Goal: Information Seeking & Learning: Learn about a topic

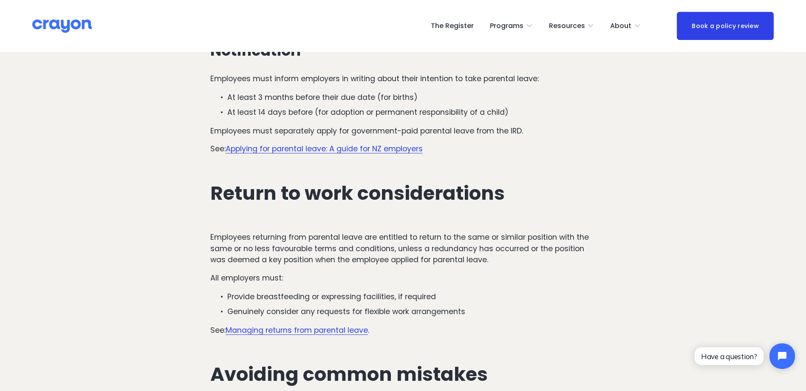
scroll to position [2335, 0]
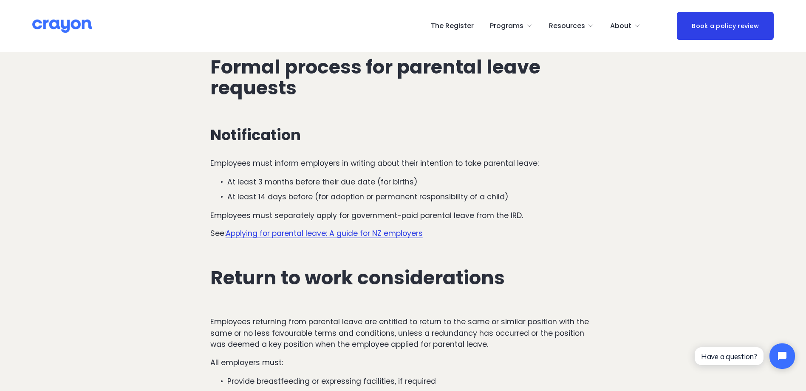
click at [315, 228] on link "Applying for parental leave: A guide for NZ employers" at bounding box center [323, 233] width 197 height 10
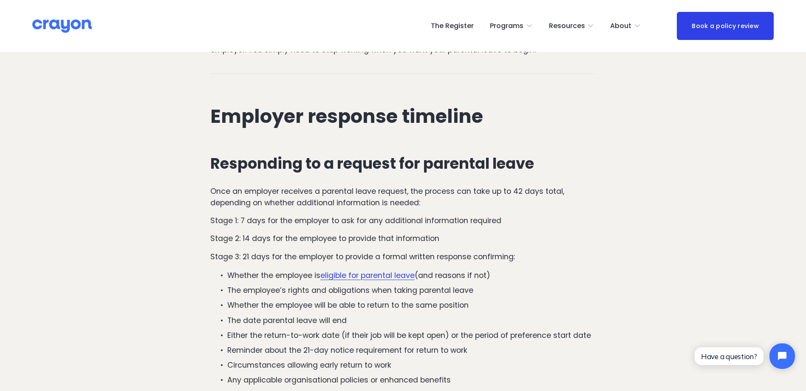
scroll to position [1146, 0]
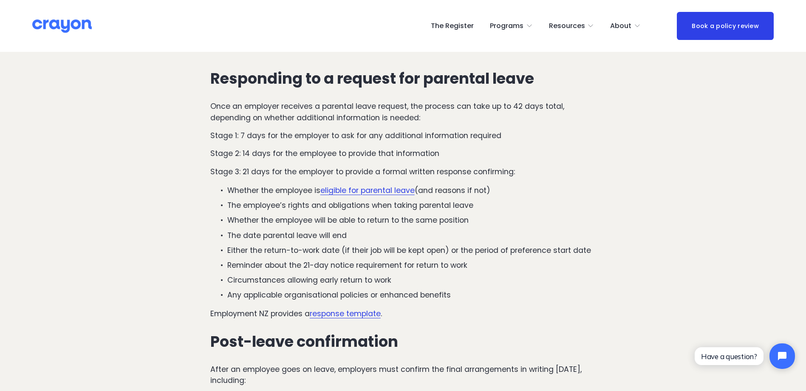
click at [359, 214] on p "Whether the employee will be able to return to the same position" at bounding box center [411, 219] width 369 height 11
click at [328, 200] on p "The employee’s rights and obligations when taking parental leave" at bounding box center [411, 205] width 369 height 11
click at [468, 200] on p "The employee’s rights and obligations when taking parental leave" at bounding box center [411, 205] width 369 height 11
click at [460, 185] on p "Whether the employee is eligible for parental leave (and reasons if not)" at bounding box center [411, 190] width 369 height 11
click at [454, 185] on p "Whether the employee is eligible for parental leave (and reasons if not)" at bounding box center [411, 190] width 369 height 11
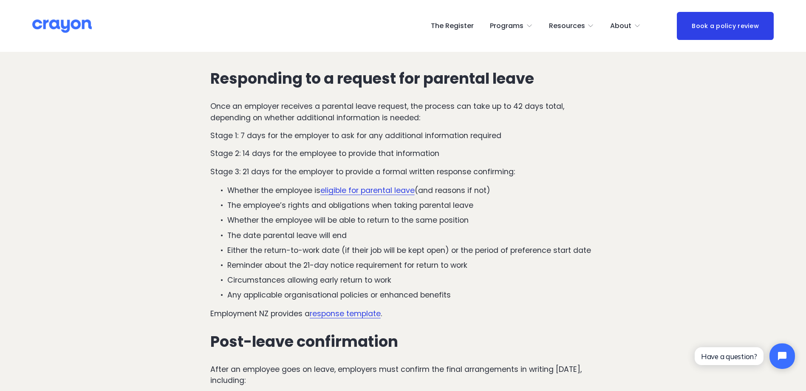
click at [485, 185] on p "Whether the employee is eligible for parental leave (and reasons if not)" at bounding box center [411, 190] width 369 height 11
click at [498, 185] on p "Whether the employee is eligible for parental leave (and reasons if not)" at bounding box center [411, 190] width 369 height 11
click at [508, 185] on ul "Whether the employee is eligible for parental leave (and reasons if not) The em…" at bounding box center [403, 243] width 386 height 116
click at [242, 151] on div "Responding to a request for parental leave Once an employer receives a parental…" at bounding box center [403, 289] width 386 height 439
click at [447, 185] on p "Whether the employee is eligible for parental leave (and reasons if not)" at bounding box center [411, 190] width 369 height 11
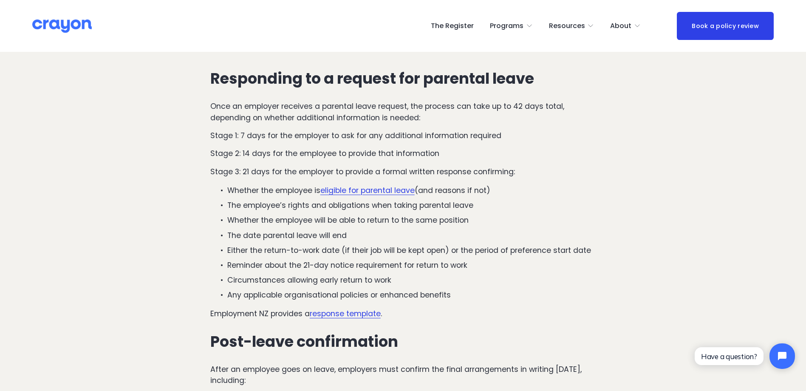
click at [239, 166] on p "Stage 3: 21 days for the employer to provide a formal written response confirmi…" at bounding box center [403, 171] width 386 height 11
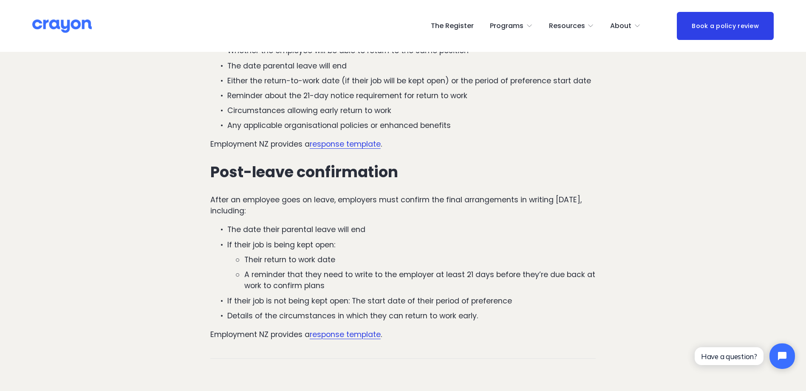
scroll to position [1316, 0]
click at [339, 223] on p "The date their parental leave will end" at bounding box center [411, 228] width 369 height 11
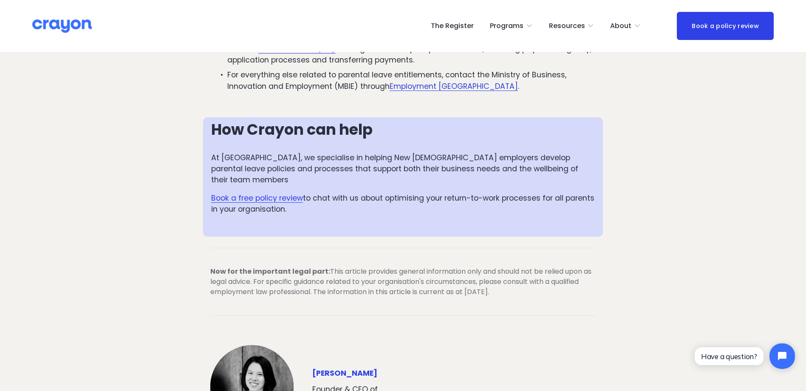
scroll to position [2463, 0]
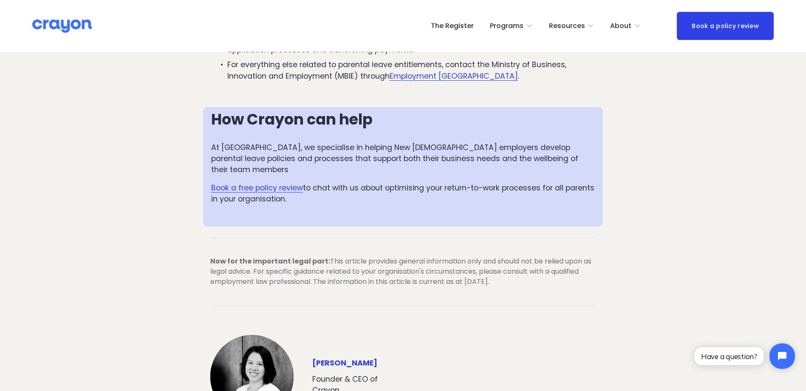
click at [265, 183] on link "Book a free policy review" at bounding box center [257, 188] width 92 height 10
click at [521, 256] on span "Now for the important legal part: This article provides general information onl…" at bounding box center [401, 271] width 383 height 30
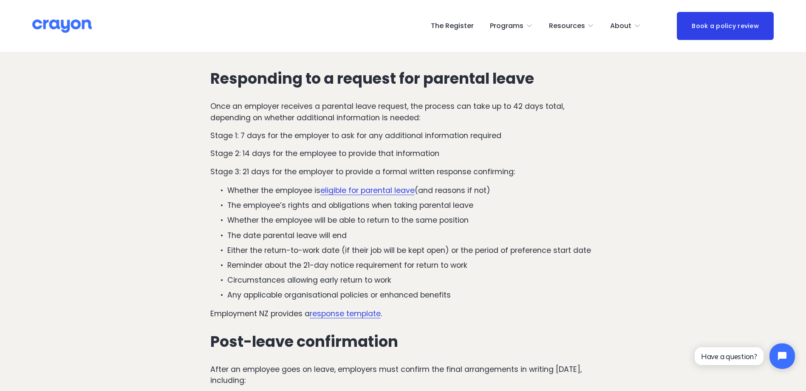
scroll to position [1104, 0]
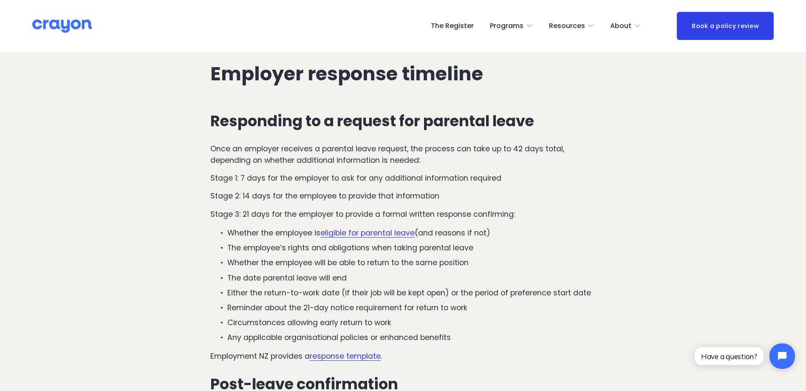
drag, startPoint x: 268, startPoint y: 274, endPoint x: 275, endPoint y: 273, distance: 7.3
click at [268, 302] on p "Reminder about the 21-day notice requirement for return to work" at bounding box center [411, 307] width 369 height 11
click at [318, 302] on p "Reminder about the 21-day notice requirement for return to work" at bounding box center [411, 307] width 369 height 11
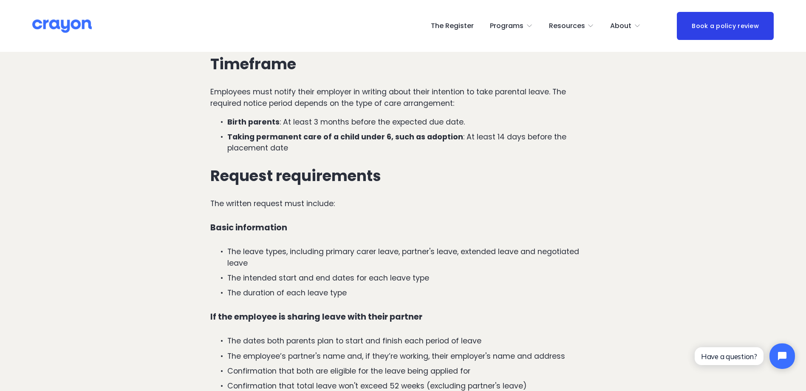
scroll to position [510, 0]
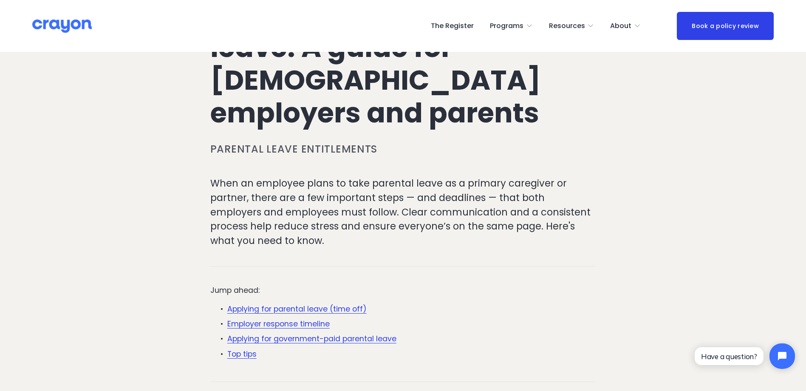
scroll to position [255, 0]
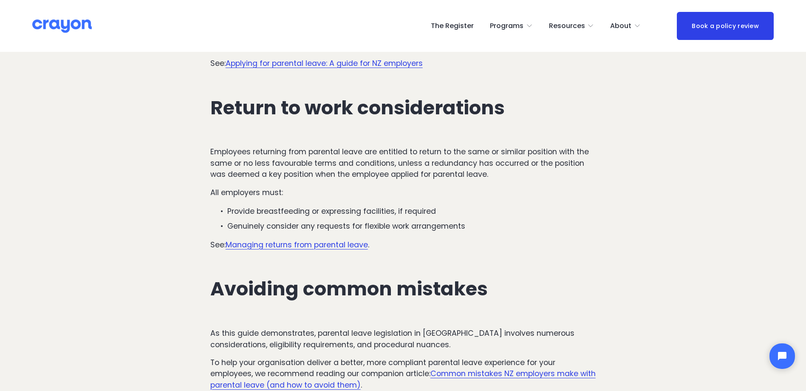
click at [308, 239] on link "Managing returns from parental leave" at bounding box center [296, 244] width 142 height 10
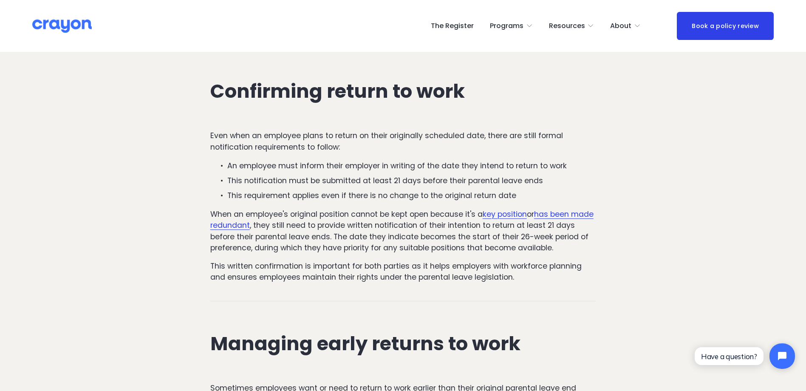
scroll to position [510, 0]
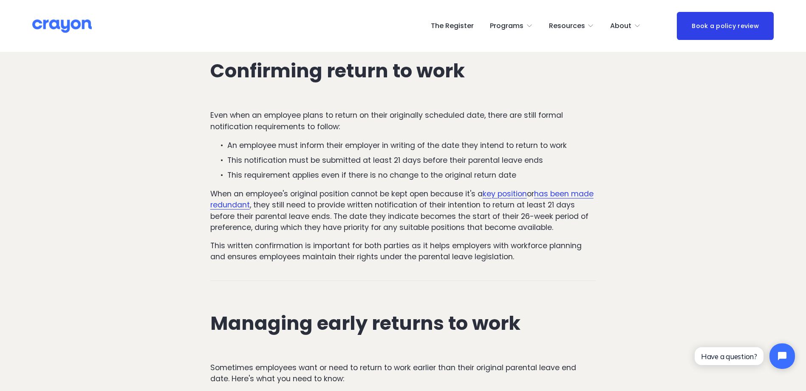
click at [546, 162] on p "This notification must be submitted at least 21 days before their parental leav…" at bounding box center [411, 160] width 369 height 11
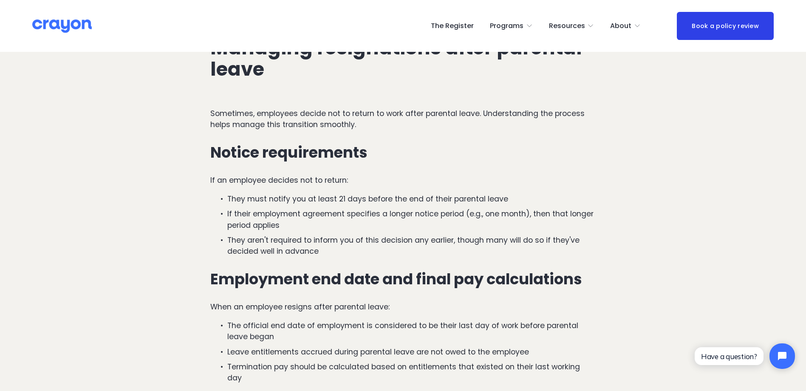
scroll to position [2378, 0]
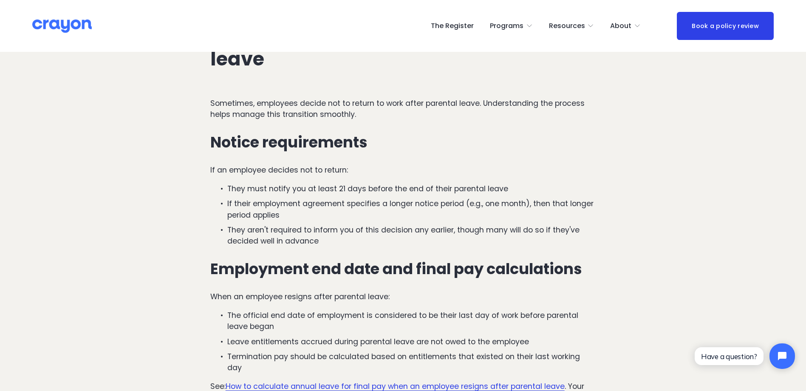
click at [360, 183] on p "They must notify you at least 21 days before the end of their parental leave" at bounding box center [411, 188] width 369 height 11
click at [489, 183] on p "They must notify you at least 21 days before the end of their parental leave" at bounding box center [411, 188] width 369 height 11
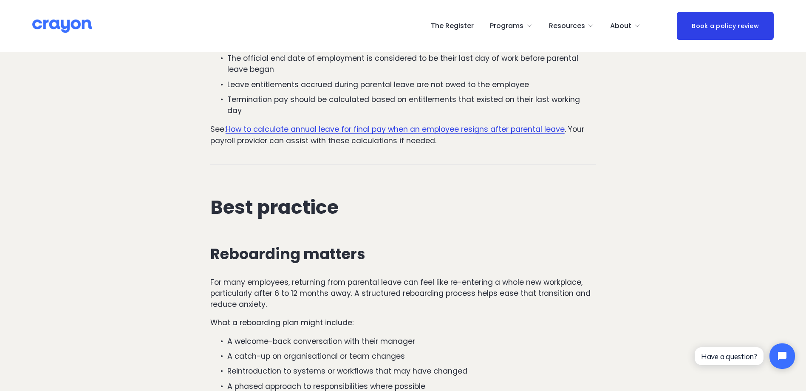
scroll to position [2718, 0]
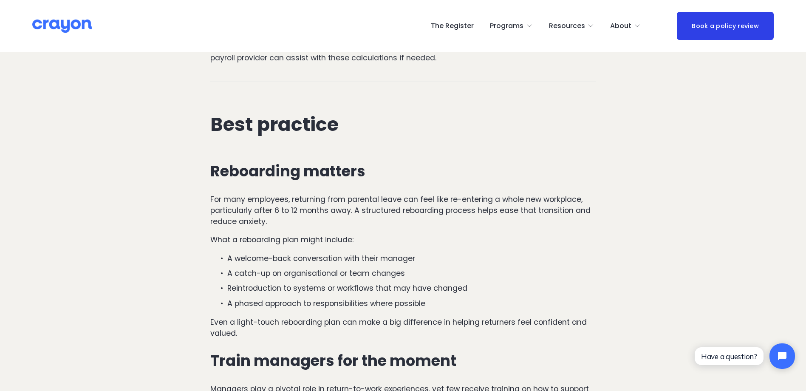
click at [299, 194] on p "For many employees, returning from parental leave can feel like re-entering a w…" at bounding box center [403, 211] width 386 height 34
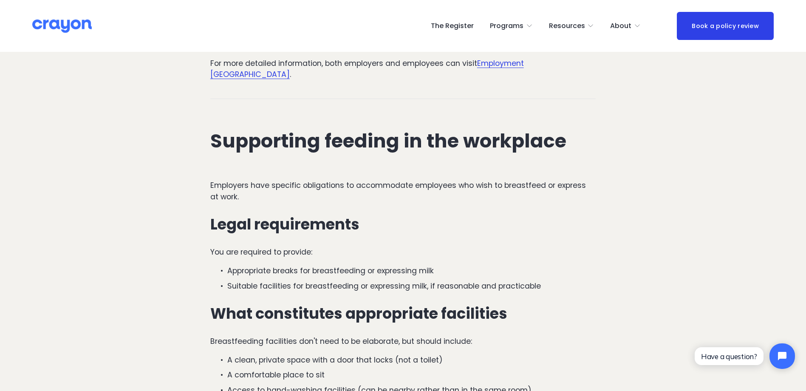
scroll to position [1868, 0]
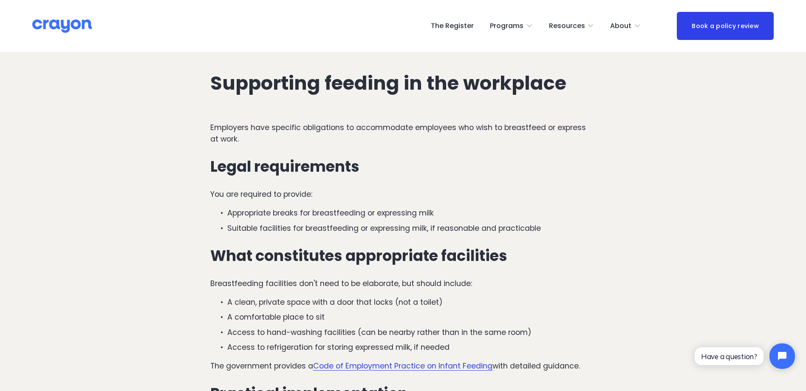
click at [349, 189] on p "You are required to provide:" at bounding box center [403, 194] width 386 height 11
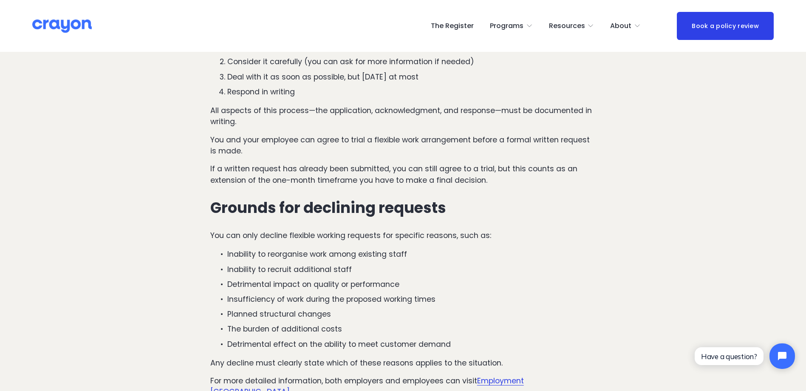
scroll to position [1529, 0]
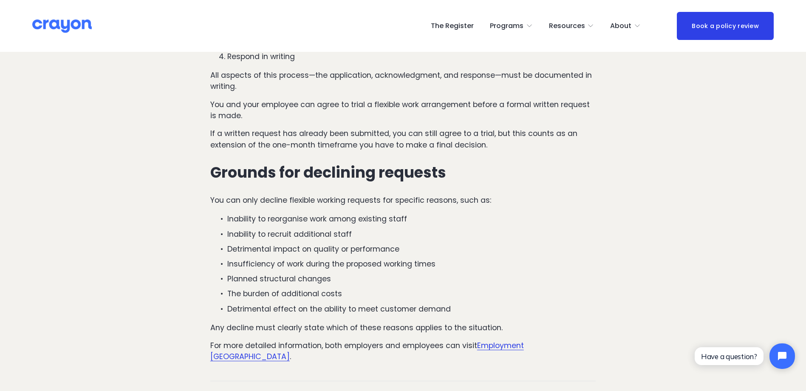
click at [286, 203] on p "You can only decline flexible working requests for specific reasons, such as:" at bounding box center [403, 199] width 386 height 11
click at [369, 236] on p "Inability to recruit additional staff" at bounding box center [411, 233] width 369 height 11
click at [581, 355] on div "Many parents returning to work seek arrangements that help them balance work an…" at bounding box center [403, 35] width 400 height 668
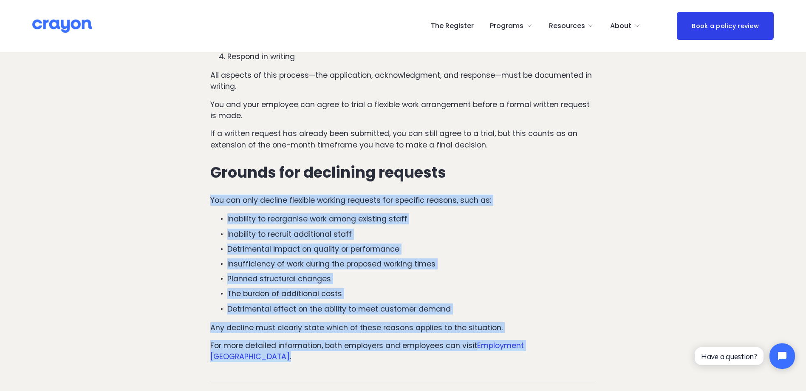
drag, startPoint x: 596, startPoint y: 345, endPoint x: 207, endPoint y: 193, distance: 417.8
click at [207, 193] on div "Many parents returning to work seek arrangements that help them balance work an…" at bounding box center [403, 35] width 400 height 668
copy div "You can only decline flexible working requests for specific reasons, such as: I…"
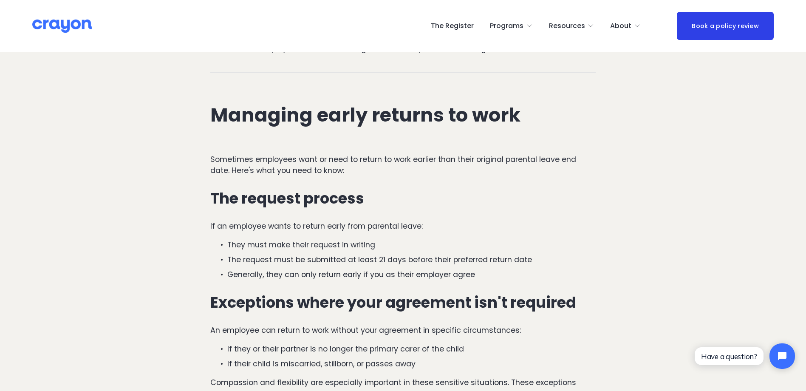
scroll to position [807, 0]
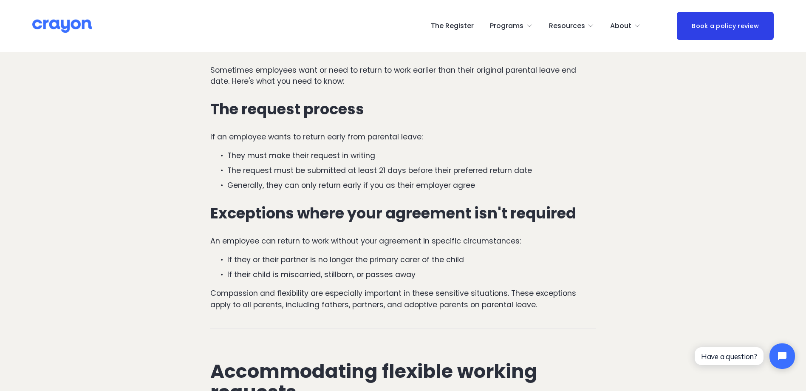
click at [494, 233] on div "Sometimes employees want or need to return to work earlier than their original …" at bounding box center [403, 187] width 386 height 245
click at [442, 250] on div "Sometimes employees want or need to return to work earlier than their original …" at bounding box center [403, 187] width 386 height 245
click at [358, 278] on p "If their child is miscarried, stillborn, or passes away" at bounding box center [411, 274] width 369 height 11
click at [465, 181] on p "Generally, they can only return early if you as their employer agree" at bounding box center [411, 185] width 369 height 11
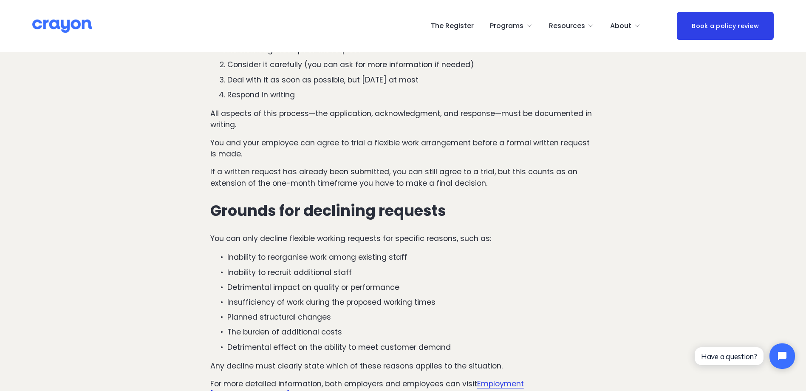
scroll to position [1571, 0]
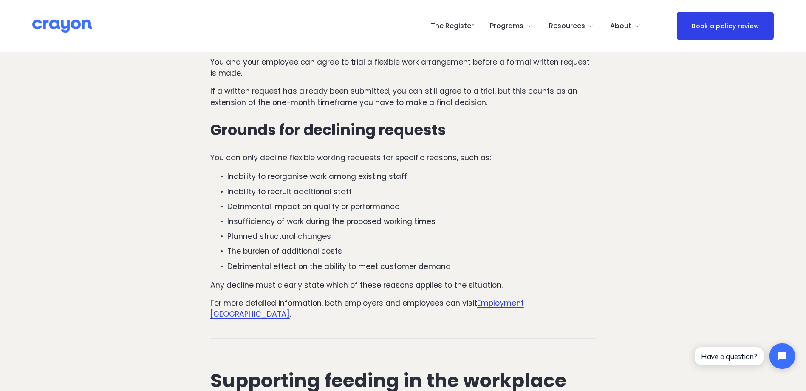
click at [345, 241] on p "Planned structural changes" at bounding box center [411, 236] width 369 height 11
click at [589, 299] on p "For more detailed information, both employers and employees can visit Employmen…" at bounding box center [403, 308] width 386 height 23
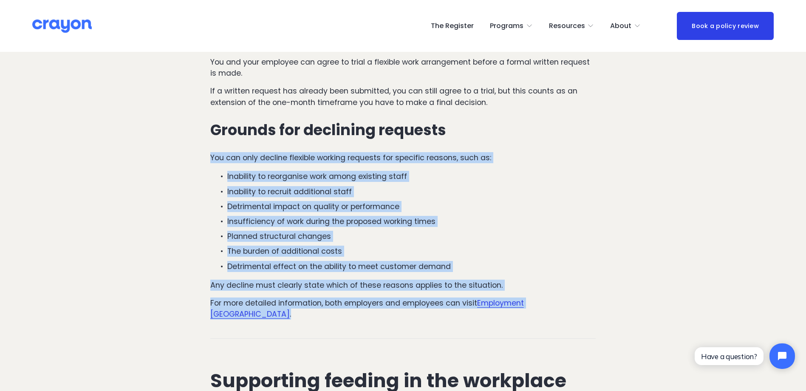
drag, startPoint x: 592, startPoint y: 308, endPoint x: 185, endPoint y: 163, distance: 431.2
copy div "You can only decline flexible working requests for specific reasons, such as: I…"
click at [318, 193] on p "Inability to recruit additional staff" at bounding box center [411, 191] width 369 height 11
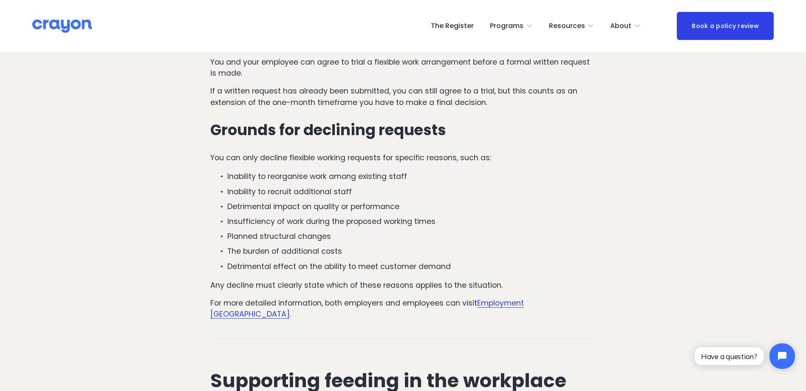
click at [423, 205] on p "Detrimental impact on quality or performance" at bounding box center [411, 206] width 369 height 11
drag, startPoint x: 360, startPoint y: 190, endPoint x: 227, endPoint y: 192, distance: 132.5
click at [227, 192] on p "Inability to recruit additional staff" at bounding box center [411, 191] width 369 height 11
copy p "Inability to recruit additional staff"
click at [344, 199] on ul "Inability to reorganise work among existing staff Inability to recruit addition…" at bounding box center [403, 221] width 386 height 101
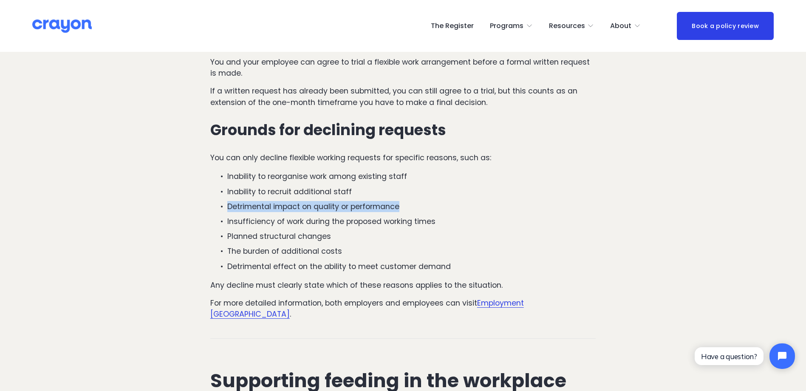
drag, startPoint x: 406, startPoint y: 205, endPoint x: 228, endPoint y: 206, distance: 177.5
click at [228, 206] on p "Detrimental impact on quality or performance" at bounding box center [411, 206] width 369 height 11
copy p "Detrimental impact on quality or performance"
click at [301, 250] on p "The burden of additional costs" at bounding box center [411, 250] width 369 height 11
click at [455, 222] on p "Insufficiency of work during the proposed working times" at bounding box center [411, 221] width 369 height 11
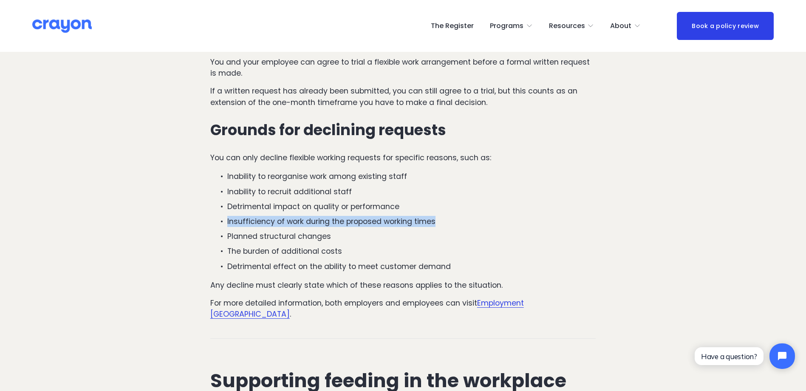
drag, startPoint x: 452, startPoint y: 219, endPoint x: 226, endPoint y: 219, distance: 225.9
click at [227, 219] on p "Insufficiency of work during the proposed working times" at bounding box center [411, 221] width 369 height 11
copy p "Insufficiency of work during the proposed working times"
click at [350, 248] on p "The burden of additional costs" at bounding box center [411, 250] width 369 height 11
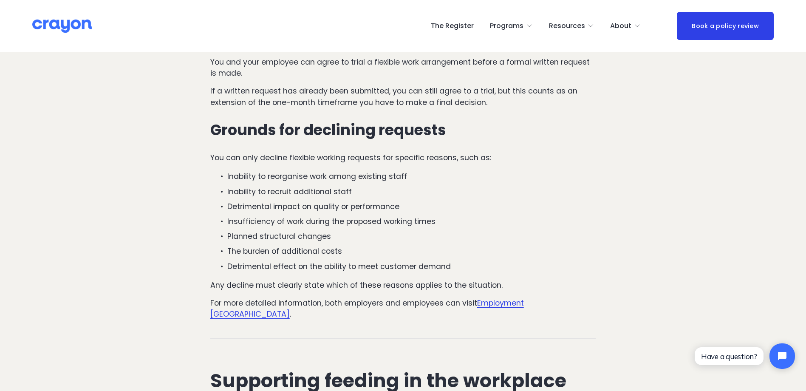
click at [504, 304] on link "Employment [GEOGRAPHIC_DATA]" at bounding box center [366, 308] width 313 height 21
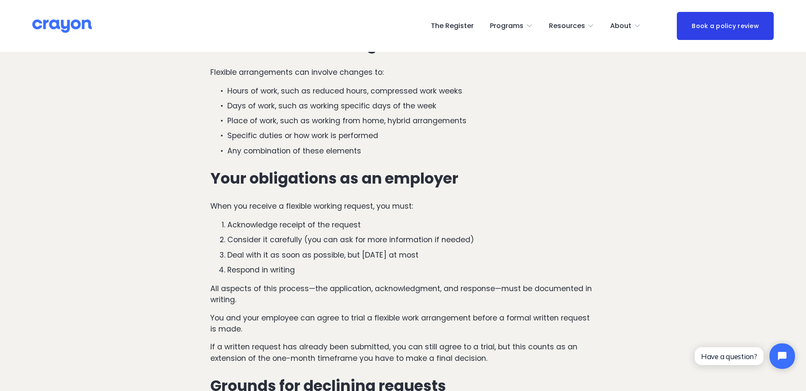
scroll to position [1316, 0]
click at [307, 301] on p "All aspects of this process—the application, acknowledgment, and response—must …" at bounding box center [403, 293] width 386 height 23
click at [327, 321] on p "You and your employee can agree to trial a flexible work arrangement before a f…" at bounding box center [403, 322] width 386 height 23
click at [287, 326] on p "You and your employee can agree to trial a flexible work arrangement before a f…" at bounding box center [403, 322] width 386 height 23
click at [265, 331] on p "You and your employee can agree to trial a flexible work arrangement before a f…" at bounding box center [403, 322] width 386 height 23
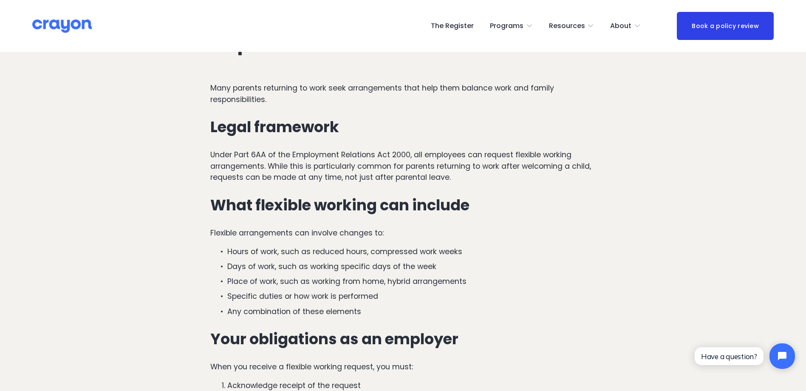
scroll to position [1146, 0]
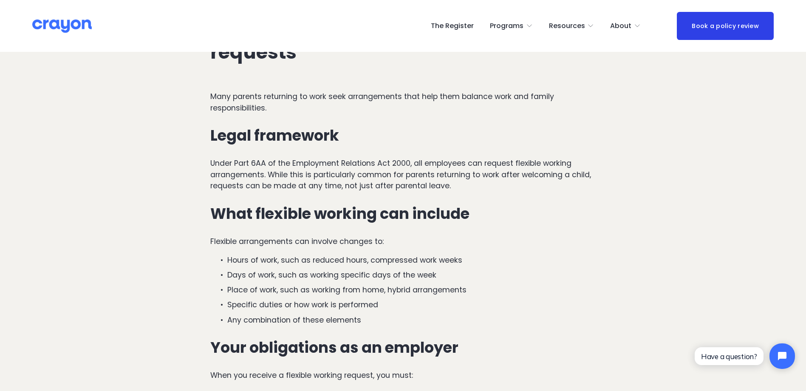
click at [500, 189] on p "Under Part 6AA of the Employment Relations Act 2000, all employees can request …" at bounding box center [403, 175] width 386 height 34
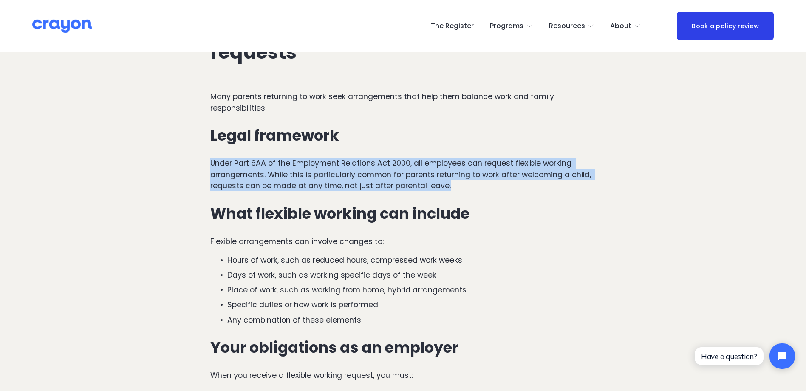
drag, startPoint x: 500, startPoint y: 189, endPoint x: 210, endPoint y: 162, distance: 291.3
click at [210, 162] on p "Under Part 6AA of the Employment Relations Act 2000, all employees can request …" at bounding box center [403, 175] width 386 height 34
drag, startPoint x: 210, startPoint y: 162, endPoint x: 223, endPoint y: 171, distance: 15.5
copy p "Under Part 6AA of the Employment Relations Act 2000, all employees can request …"
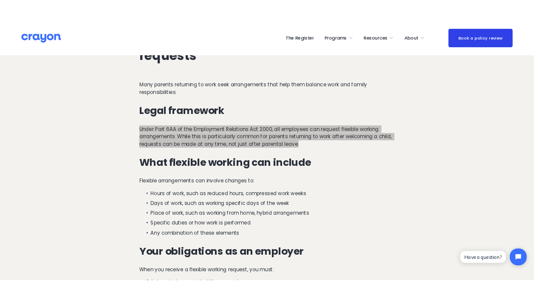
scroll to position [1359, 0]
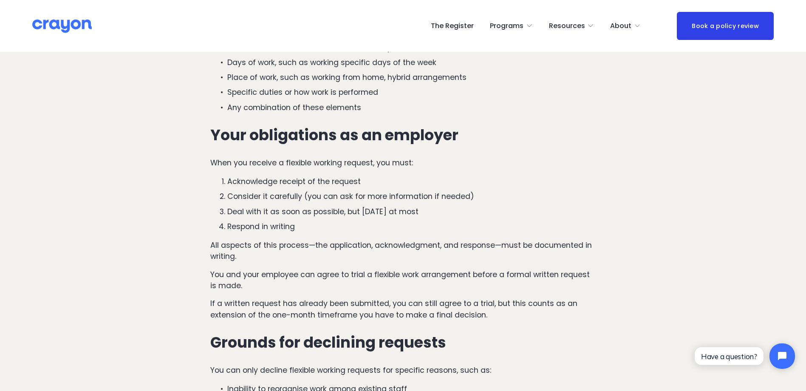
click at [420, 255] on p "All aspects of this process—the application, acknowledgment, and response—must …" at bounding box center [403, 250] width 386 height 23
